Goal: Find specific page/section

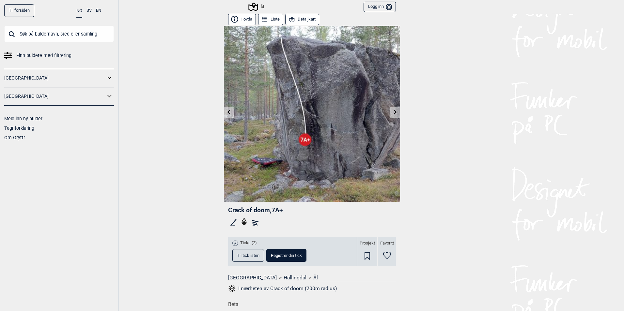
click at [67, 37] on input "text" at bounding box center [59, 33] width 110 height 17
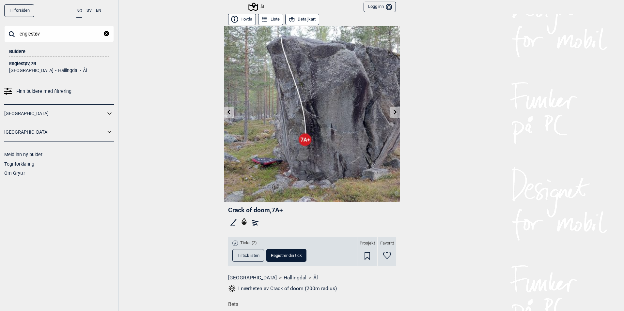
type input "englestøv"
click at [38, 65] on div "Englestøv , 7B" at bounding box center [59, 63] width 100 height 5
click at [53, 69] on li "Hallingdal" at bounding box center [65, 70] width 25 height 5
click at [26, 64] on div "Englestøv , 7B" at bounding box center [59, 63] width 100 height 5
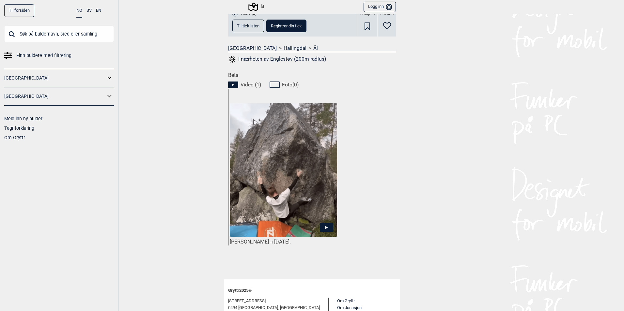
scroll to position [261, 0]
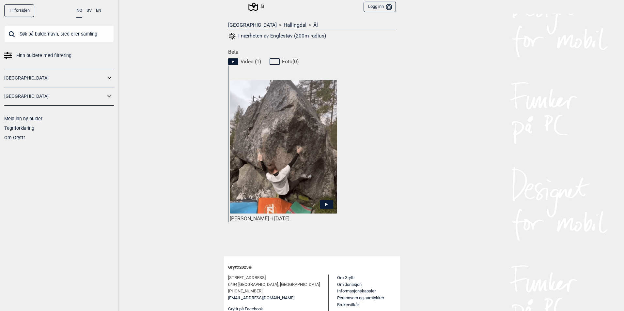
click at [329, 205] on icon at bounding box center [326, 204] width 13 height 8
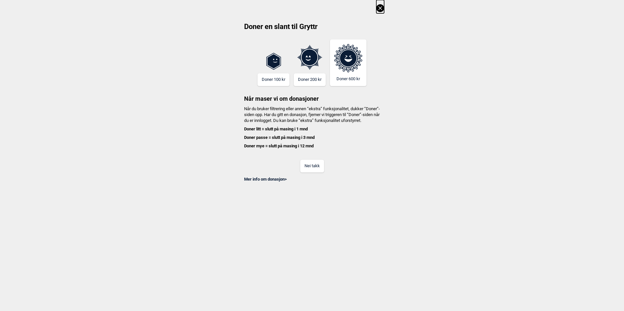
click at [315, 173] on button "Nei takk" at bounding box center [312, 166] width 24 height 13
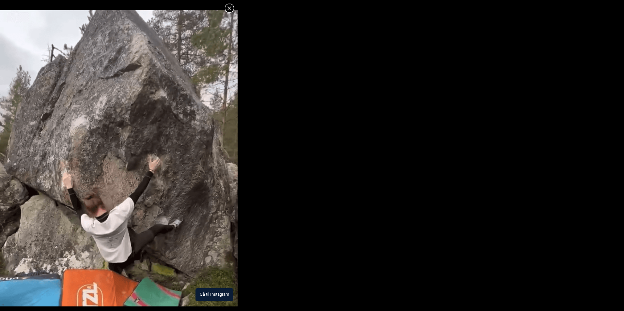
click at [172, 198] on img at bounding box center [118, 158] width 237 height 296
click at [109, 105] on img at bounding box center [118, 158] width 237 height 296
